Goal: Task Accomplishment & Management: Use online tool/utility

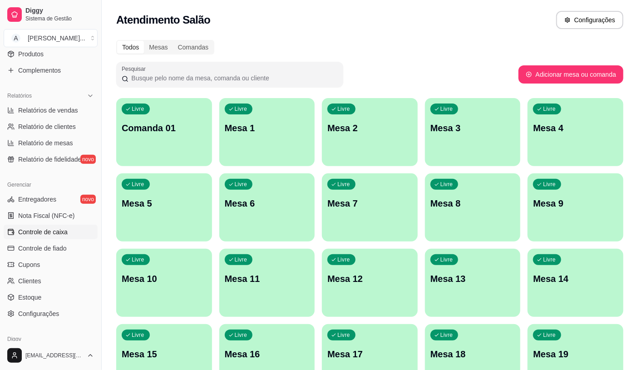
scroll to position [252, 0]
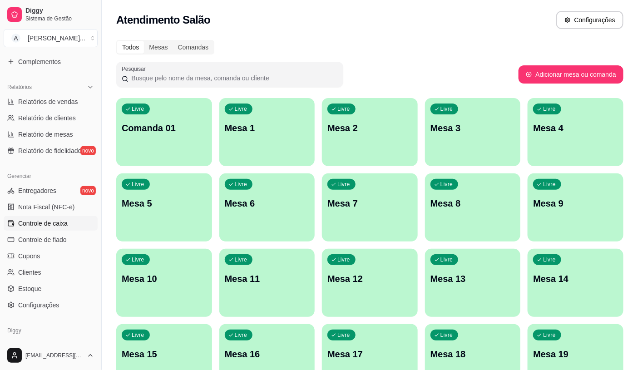
click at [44, 220] on span "Controle de caixa" at bounding box center [42, 223] width 49 height 9
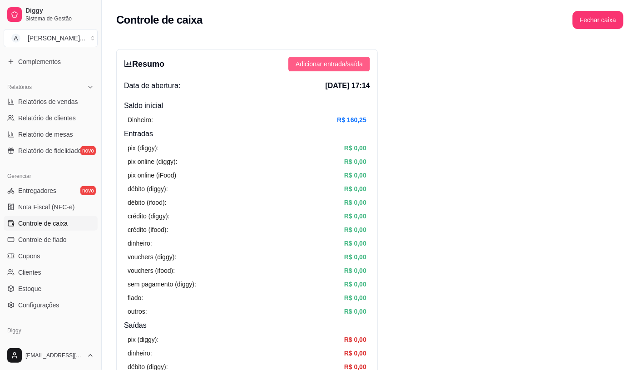
click at [344, 69] on span "Adicionar entrada/saída" at bounding box center [329, 64] width 67 height 10
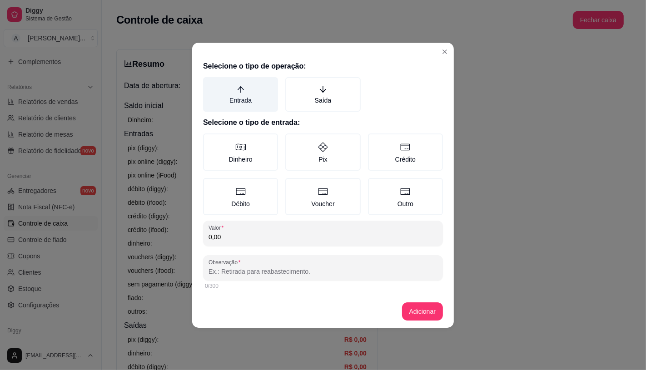
click at [254, 101] on label "Entrada" at bounding box center [240, 94] width 75 height 35
click at [210, 84] on button "Entrada" at bounding box center [206, 80] width 7 height 7
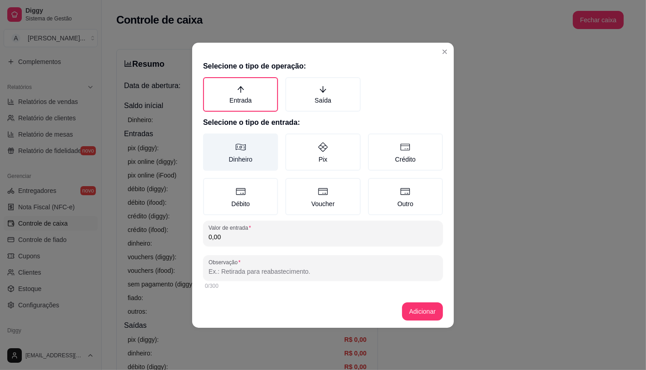
click at [273, 158] on label "Dinheiro" at bounding box center [240, 151] width 75 height 37
click at [210, 140] on button "Dinheiro" at bounding box center [206, 136] width 7 height 7
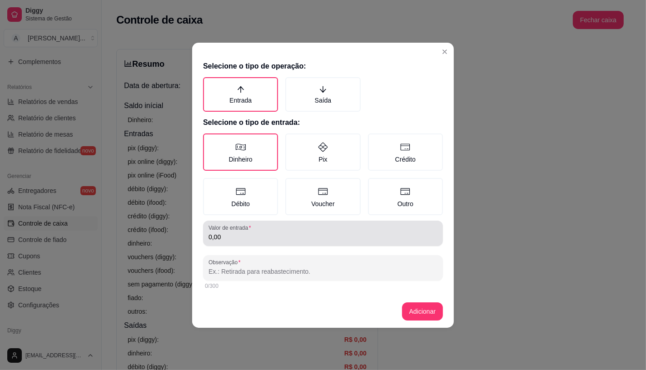
click at [255, 224] on div "0,00" at bounding box center [322, 233] width 229 height 18
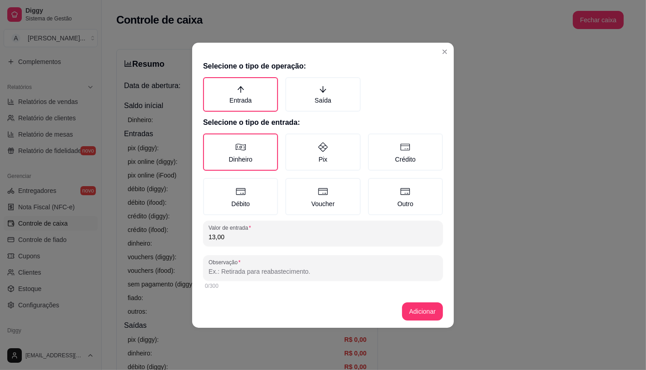
type input "13,00"
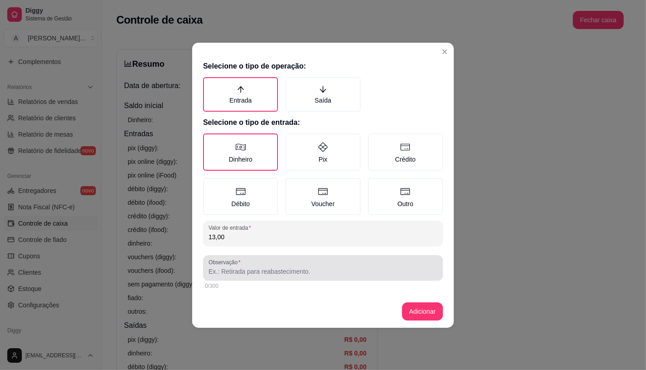
click at [251, 277] on div "Observação" at bounding box center [323, 267] width 240 height 25
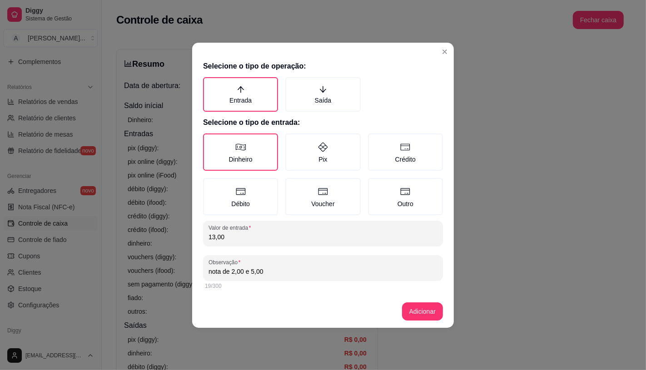
type input "nota de 2,00 e 5,00"
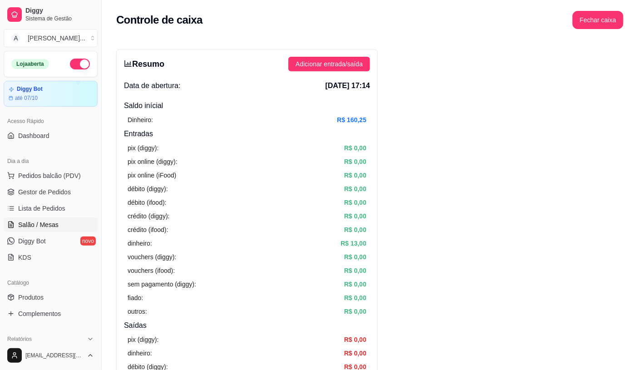
click at [43, 226] on span "Salão / Mesas" at bounding box center [38, 224] width 40 height 9
